Goal: Information Seeking & Learning: Understand process/instructions

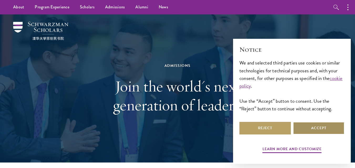
click at [302, 125] on button "Accept" at bounding box center [318, 128] width 51 height 13
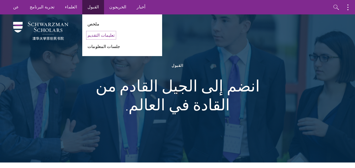
click at [87, 35] on font "تعليمات التقديم" at bounding box center [100, 35] width 27 height 6
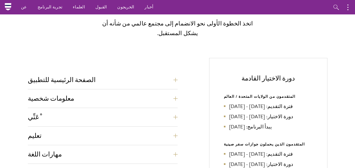
scroll to position [153, 0]
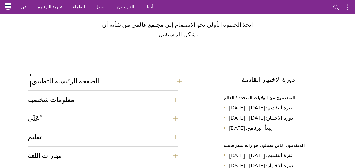
click at [174, 75] on button "الصفحة الرئيسية للتطبيق" at bounding box center [107, 81] width 150 height 13
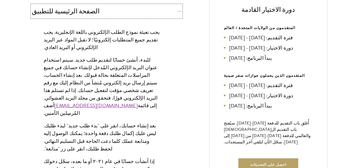
scroll to position [0, 0]
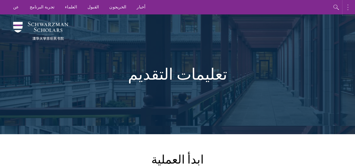
click at [349, 6] on button "button" at bounding box center [349, 7] width 12 height 14
click at [292, 4] on button "button" at bounding box center [293, 7] width 12 height 14
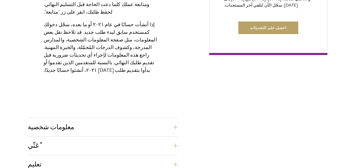
scroll to position [371, 0]
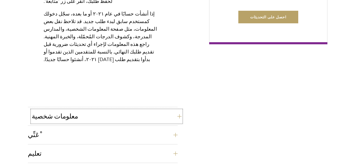
click at [177, 110] on button "معلومات شخصية" at bounding box center [107, 116] width 150 height 13
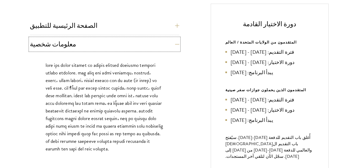
scroll to position [992, 0]
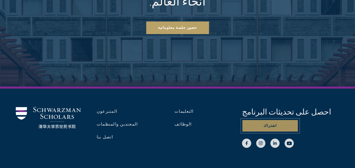
click at [254, 120] on button "اشتراك" at bounding box center [270, 126] width 56 height 13
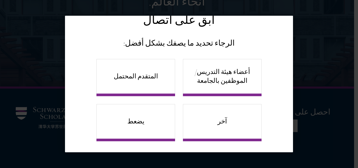
scroll to position [19, 0]
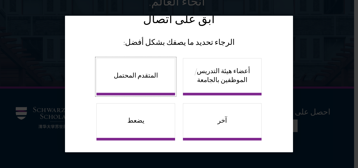
click at [153, 77] on link "المتقدم المحتمل" at bounding box center [136, 76] width 79 height 37
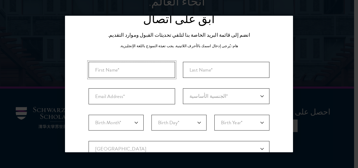
click at [138, 65] on input "First Name*" at bounding box center [132, 70] width 87 height 16
type input "ش"
type input "a"
type input "AHMED"
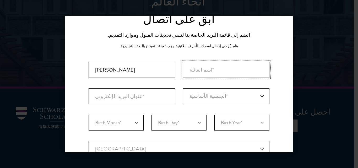
click at [213, 69] on input "الاسم الأخير (اسم العائلة)*" at bounding box center [226, 70] width 87 height 16
type input "ELHASSAN"
click at [136, 96] on input "عنوان البريد الإلكتروني*" at bounding box center [132, 96] width 87 height 16
click at [259, 95] on select "الجنسية الأساسية* أفغانستان جزر آلاند ألبانيا الجزائر أندورا أنغولا أنغيلا أنتي…" at bounding box center [226, 96] width 87 height 16
select select "SU"
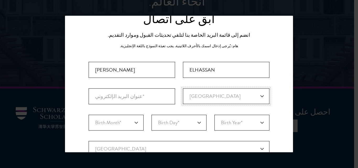
click at [183, 88] on select "الجنسية الأساسية* أفغانستان جزر آلاند ألبانيا الجزائر أندورا أنغولا أنغيلا أنتي…" at bounding box center [226, 96] width 87 height 16
click at [136, 121] on select "Birth Month* January February March April May June July August September Octobe…" at bounding box center [116, 123] width 55 height 16
select select "06"
click at [89, 115] on select "Birth Month* January February March April May June July August September Octobe…" at bounding box center [116, 123] width 55 height 16
click at [195, 126] on select "Birth Day* 1 2 3 4 5 6 7 8 9 10 11 12 13 14 15 16 17 18 19 20 21 22 23 24 25 26…" at bounding box center [179, 123] width 55 height 16
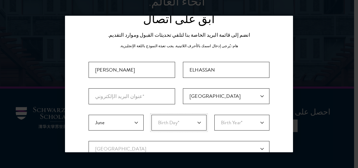
select select "10"
click at [152, 115] on select "Birth Day* 1 2 3 4 5 6 7 8 9 10 11 12 13 14 15 16 17 18 19 20 21 22 23 24 25 26…" at bounding box center [179, 123] width 55 height 16
click at [242, 124] on select "Birth Year* 2025 2024 2023 2022 2021 2020 2019 2018 2017 2016 2015 2014 2013 20…" at bounding box center [242, 123] width 55 height 16
select select "2005"
click at [215, 115] on select "Birth Year* 2025 2024 2023 2022 2021 2020 2019 2018 2017 2016 2015 2014 2013 20…" at bounding box center [242, 123] width 55 height 16
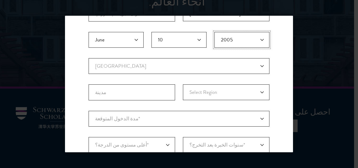
scroll to position [103, 0]
click at [254, 62] on select "البلد الحالي Afghanistan Aland Islands Albania Algeria Andorra Angola Anguilla …" at bounding box center [179, 65] width 181 height 16
select select "SA"
click at [89, 57] on select "البلد الحالي Afghanistan Aland Islands Albania Algeria Andorra Angola Anguilla …" at bounding box center [179, 65] width 181 height 16
select select
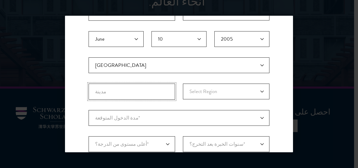
click at [151, 91] on input "City" at bounding box center [132, 92] width 87 height 16
type input "J"
click at [233, 90] on select "Select Region Al Bahah Al Jawf Al Madinah Al-Qassim Asir Eastern Ha'il Jizan Ma…" at bounding box center [226, 92] width 87 height 16
click at [183, 84] on select "Select Region Al Bahah Al Jawf Al Madinah Al-Qassim Asir Eastern Ha'il Jizan Ma…" at bounding box center [226, 92] width 87 height 16
click at [208, 84] on select "Select Region Al Bahah Al Jawf Al Madinah Al-Qassim Asir Eastern Ha'il Jizan Ma…" at bounding box center [226, 92] width 87 height 16
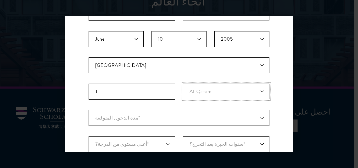
click at [183, 84] on select "Select Region Al Bahah Al Jawf Al Madinah Al-Qassim Asir Eastern Ha'il Jizan Ma…" at bounding box center [226, 92] width 87 height 16
click at [212, 94] on select "Select Region Al Bahah Al Jawf Al Madinah Al-Qassim Asir Eastern Ha'il Jizan Ma…" at bounding box center [226, 92] width 87 height 16
select select "Makkah"
click at [183, 84] on select "Select Region Al Bahah Al Jawf Al Madinah Al-Qassim Asir Eastern Ha'il Jizan Ma…" at bounding box center [226, 92] width 87 height 16
click at [137, 90] on input "J" at bounding box center [132, 92] width 87 height 16
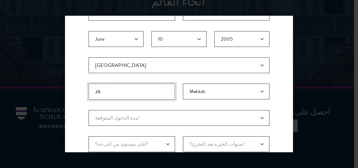
type input "J"
paste input "Jeddah is a city"
drag, startPoint x: 131, startPoint y: 94, endPoint x: 109, endPoint y: 90, distance: 22.7
click at [109, 90] on input "Jeddah is a city" at bounding box center [132, 92] width 87 height 16
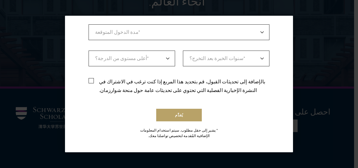
scroll to position [191, 0]
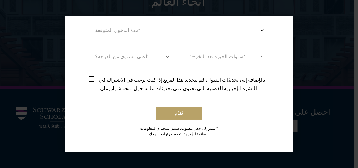
type input "Jeddah"
click at [207, 83] on font "بالإضافة إلى تحديثات القبول، قم بتحديد هذا المربع إذا كنت ترغب في الاشتراك في ا…" at bounding box center [182, 84] width 166 height 16
click at [207, 78] on input "بالإضافة إلى تحديثات القبول، قم بتحديد هذا المربع إذا كنت ترغب في الاشتراك في ا…" at bounding box center [179, 76] width 181 height 3
click at [206, 78] on font "بالإضافة إلى تحديثات القبول، قم بتحديد هذا المربع إذا كنت ترغب في الاشتراك في ا…" at bounding box center [182, 84] width 166 height 16
click at [206, 78] on input "بالإضافة إلى تحديثات القبول، قم بتحديد هذا المربع إذا كنت ترغب في الاشتراك في ا…" at bounding box center [179, 76] width 181 height 3
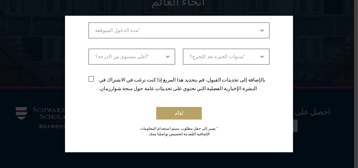
click at [180, 83] on font "بالإضافة إلى تحديثات القبول، قم بتحديد هذا المربع إذا كنت ترغب في الاشتراك في ا…" at bounding box center [182, 84] width 166 height 16
click at [180, 78] on input "بالإضافة إلى تحديثات القبول، قم بتحديد هذا المربع إذا كنت ترغب في الاشتراك في ا…" at bounding box center [179, 76] width 181 height 3
checkbox input "true"
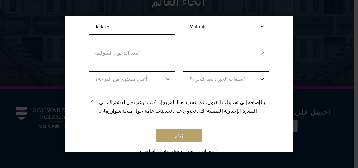
scroll to position [156, 0]
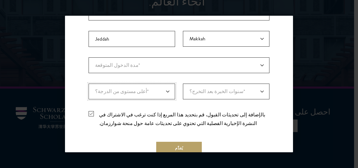
click at [165, 91] on select "أعلى مستوى من الدرجة؟* دكتوراه بكالوريوس ماجستير طالب جامعي حالي" at bounding box center [132, 92] width 87 height 16
select select "bf44f490-31e9-4d16-b1d2-df861e7933aa"
click at [89, 84] on select "أعلى مستوى من الدرجة؟* دكتوراه بكالوريوس ماجستير طالب جامعي حالي" at bounding box center [132, 92] width 87 height 16
drag, startPoint x: 161, startPoint y: 89, endPoint x: 159, endPoint y: 98, distance: 8.7
click at [161, 89] on select "أعلى مستوى من الدرجة؟* دكتوراه بكالوريوس ماجستير طالب جامعي حالي" at bounding box center [132, 92] width 87 height 16
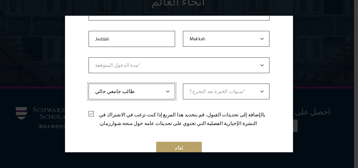
select select "أعلى مستوى من الدرجة؟*"
click at [89, 84] on select "أعلى مستوى من الدرجة؟* دكتوراه بكالوريوس ماجستير طالب جامعي حالي" at bounding box center [132, 92] width 87 height 16
click at [215, 86] on select "سنوات الخبرة بعد التخرج؟* 1 2 3 4 5 6 7 8 9 10" at bounding box center [226, 92] width 87 height 16
click at [214, 87] on select "سنوات الخبرة بعد التخرج؟* 1 2 3 4 5 6 7 8 9 10" at bounding box center [226, 92] width 87 height 16
click at [170, 60] on select "مدة الدخول المتوقعة* مجرد استكشاف" at bounding box center [179, 65] width 181 height 16
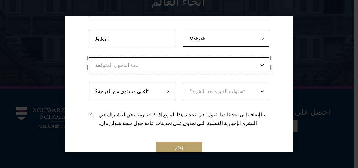
click at [168, 66] on select "مدة الدخول المتوقعة* مجرد استكشاف" at bounding box center [179, 65] width 181 height 16
click at [177, 148] on font "يُقدِّم" at bounding box center [179, 149] width 8 height 6
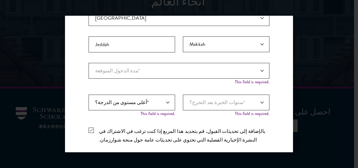
scroll to position [161, 0]
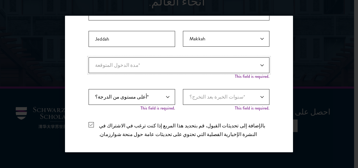
click at [189, 68] on select "مدة الدخول المتوقعة* مجرد استكشاف" at bounding box center [179, 65] width 181 height 16
drag, startPoint x: 156, startPoint y: 72, endPoint x: 150, endPoint y: 87, distance: 16.0
click at [150, 122] on font "بالإضافة إلى تحديثات القبول، قم بتحديد هذا المربع إذا كنت ترغب في الاشتراك في ا…" at bounding box center [182, 130] width 166 height 16
click at [150, 121] on input "بالإضافة إلى تحديثات القبول، قم بتحديد هذا المربع إذا كنت ترغب في الاشتراك في ا…" at bounding box center [179, 122] width 181 height 3
checkbox input "false"
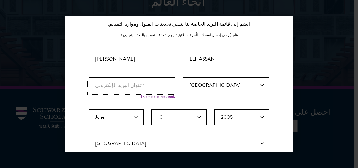
scroll to position [30, 0]
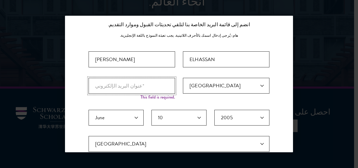
click at [140, 85] on input "عنوان البريد الإلكتروني*" at bounding box center [132, 86] width 87 height 16
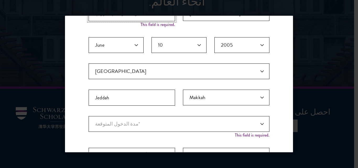
scroll to position [119, 0]
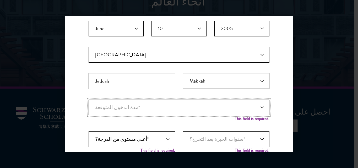
click at [176, 107] on select "مدة الدخول المتوقعة* مجرد استكشاف" at bounding box center [179, 108] width 181 height 16
select select "a6790467-ebe7-4045-a56a-66c1cae98076"
click at [89, 100] on select "مدة الدخول المتوقعة* مجرد استكشاف" at bounding box center [179, 108] width 181 height 16
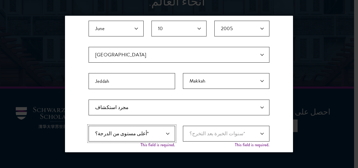
click at [167, 132] on select "أعلى مستوى من الدرجة؟* دكتوراه بكالوريوس ماجستير طالب جامعي حالي" at bounding box center [132, 134] width 87 height 16
select select "bf44f490-31e9-4d16-b1d2-df861e7933aa"
click at [89, 126] on select "أعلى مستوى من الدرجة؟* دكتوراه بكالوريوس ماجستير طالب جامعي حالي" at bounding box center [132, 134] width 87 height 16
click at [204, 131] on select "سنوات الخبرة بعد التخرج؟* 1 2 3 4 5 6 7 8 9 10" at bounding box center [226, 134] width 87 height 16
click at [183, 126] on select "سنوات الخبرة بعد التخرج؟* 1 2 3 4 5 6 7 8 9 10" at bounding box center [226, 134] width 87 height 16
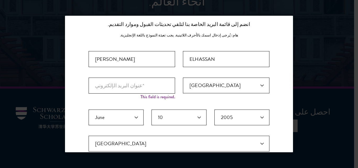
scroll to position [0, 0]
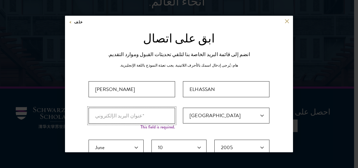
click at [136, 115] on input "عنوان البريد الإلكتروني*" at bounding box center [132, 116] width 87 height 16
type input "س"
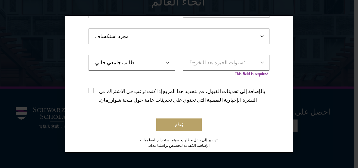
scroll to position [196, 0]
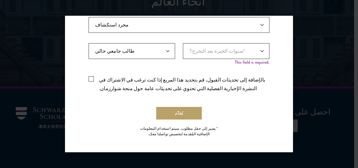
type input "sweetlilx19@gmail.com"
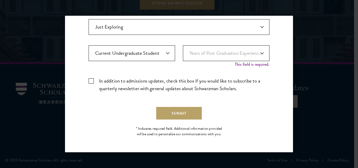
scroll to position [194, 0]
click at [211, 52] on select "Years of Post Graduation Experience?* 1 2 3 4 5 6 7 8 9 10" at bounding box center [226, 53] width 87 height 16
click at [183, 45] on select "Years of Post Graduation Experience?* 1 2 3 4 5 6 7 8 9 10" at bounding box center [226, 53] width 87 height 16
click at [171, 110] on button "Submit" at bounding box center [179, 113] width 46 height 13
click at [195, 55] on select "Years of Post Graduation Experience?* 1 2 3 4 5 6 7 8 9 10" at bounding box center [226, 53] width 87 height 16
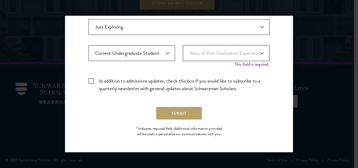
select select "1"
click at [183, 51] on select "Years of Post Graduation Experience?* 1 2 3 4 5 6 7 8 9 10" at bounding box center [226, 53] width 87 height 16
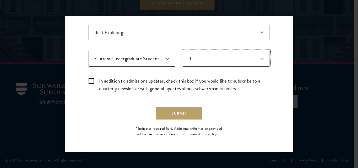
scroll to position [189, 0]
click at [134, 81] on label "In addition to admissions updates, check this box if you would like to subscrib…" at bounding box center [179, 84] width 181 height 15
click at [134, 81] on input "In addition to admissions updates, check this box if you would like to subscrib…" at bounding box center [179, 78] width 181 height 3
checkbox input "true"
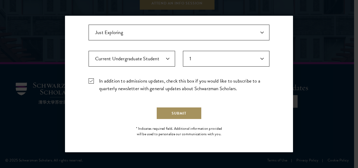
click at [168, 109] on button "Submit" at bounding box center [179, 113] width 46 height 13
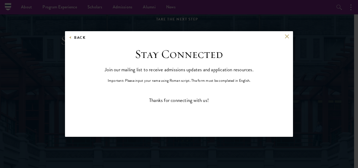
scroll to position [0, 0]
click at [286, 36] on button at bounding box center [287, 36] width 4 height 4
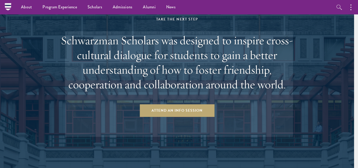
scroll to position [1016, 0]
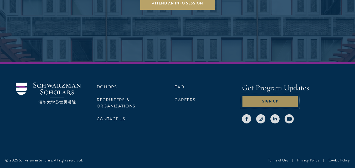
click at [269, 103] on button "Sign Up" at bounding box center [270, 101] width 56 height 13
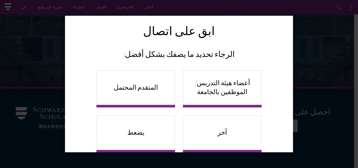
scroll to position [19, 0]
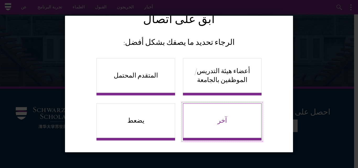
click at [218, 124] on font "آخر" at bounding box center [222, 121] width 9 height 8
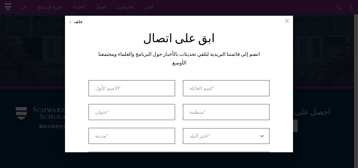
scroll to position [0, 0]
click at [152, 81] on input "الاسم الأول* *" at bounding box center [132, 89] width 87 height 16
click at [196, 105] on input "منظمة *" at bounding box center [226, 112] width 87 height 16
click at [73, 22] on button "خلف" at bounding box center [76, 22] width 14 height 7
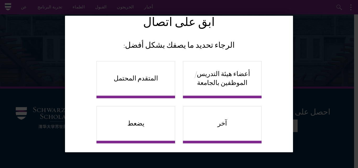
scroll to position [19, 0]
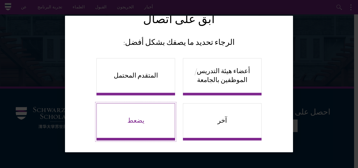
click at [146, 116] on link "يضعط" at bounding box center [136, 121] width 79 height 37
select select "Press"
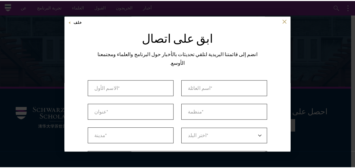
scroll to position [0, 0]
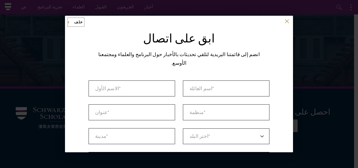
click at [76, 21] on font "خلف" at bounding box center [78, 22] width 9 height 6
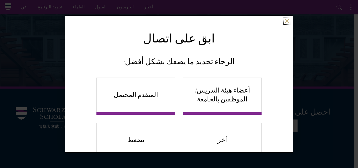
click at [285, 23] on button at bounding box center [287, 21] width 4 height 4
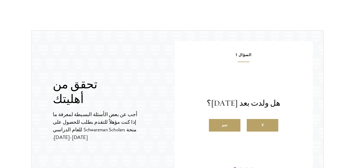
scroll to position [654, 0]
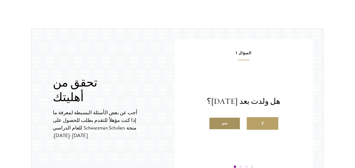
click at [226, 117] on label "نعم" at bounding box center [224, 123] width 31 height 13
click at [213, 118] on input "نعم" at bounding box center [211, 120] width 5 height 5
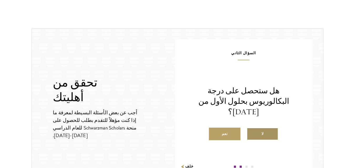
click at [252, 128] on label "لا" at bounding box center [261, 134] width 31 height 13
click at [251, 128] on input "لا" at bounding box center [248, 130] width 5 height 5
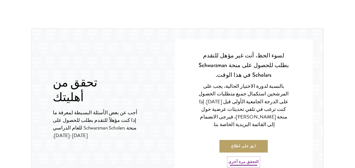
click at [245, 159] on font "التحقق مرة أخرى" at bounding box center [243, 162] width 30 height 6
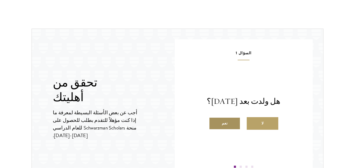
click at [231, 117] on label "نعم" at bounding box center [224, 123] width 31 height 13
click at [213, 118] on input "نعم" at bounding box center [211, 120] width 5 height 5
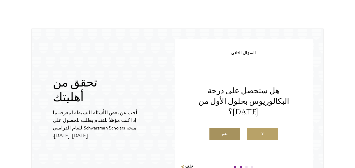
click at [233, 128] on label "نعم" at bounding box center [224, 134] width 31 height 13
click at [213, 128] on input "نعم" at bounding box center [211, 130] width 5 height 5
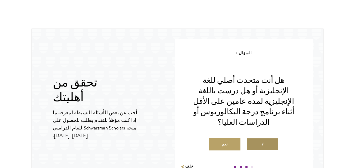
click at [259, 138] on label "لا" at bounding box center [261, 144] width 31 height 13
click at [251, 139] on input "لا" at bounding box center [248, 141] width 5 height 5
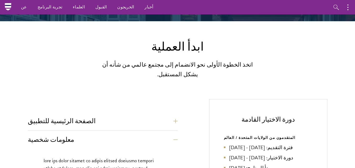
scroll to position [0, 0]
